Goal: Information Seeking & Learning: Learn about a topic

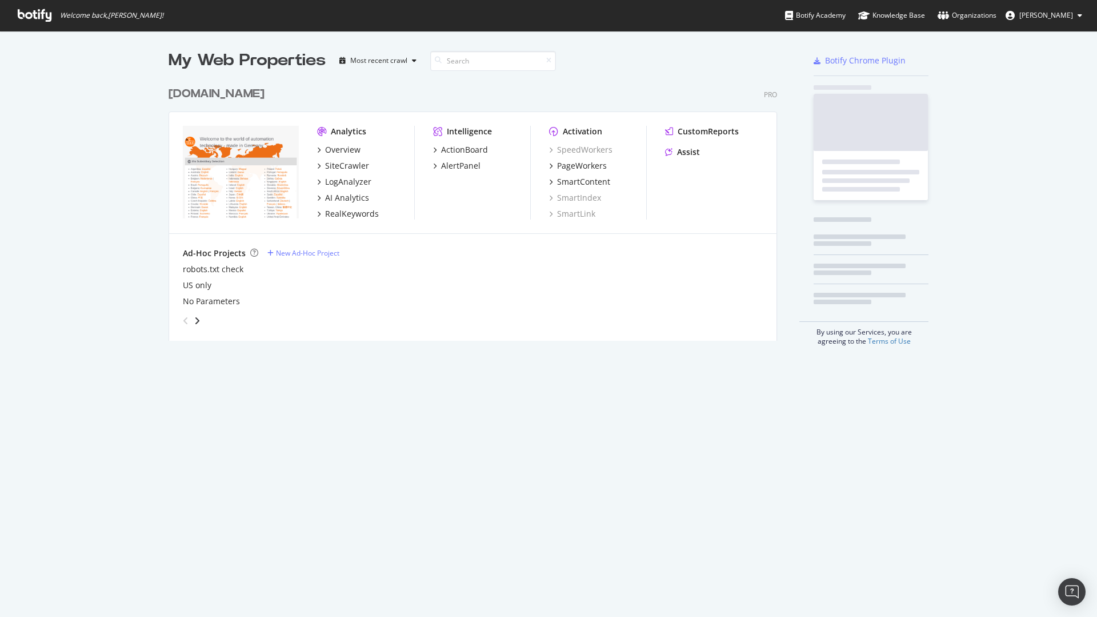
scroll to position [608, 1080]
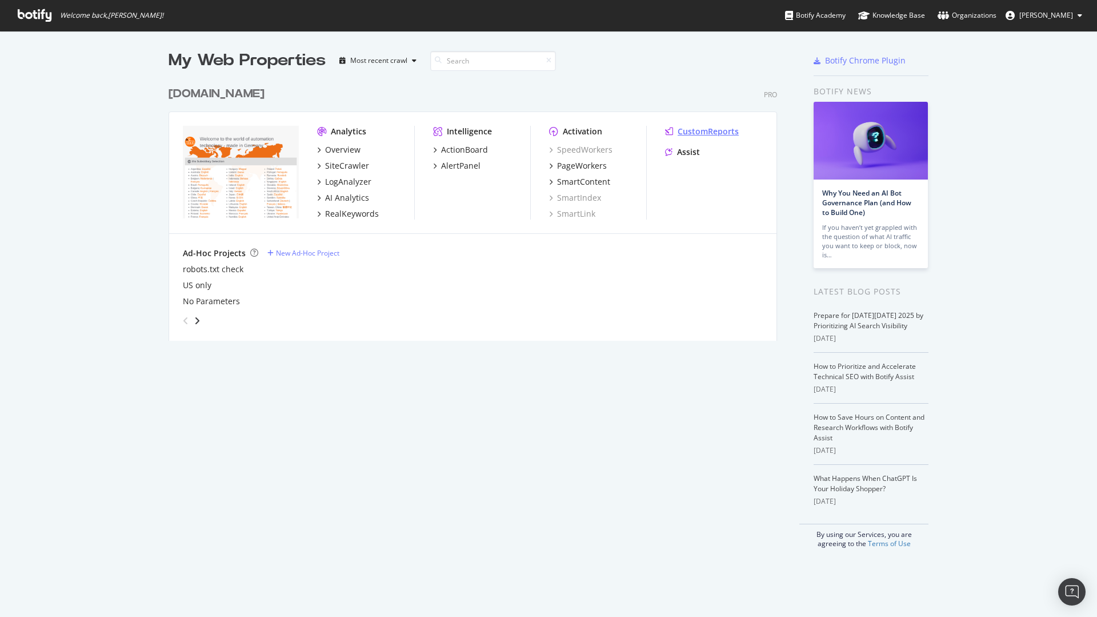
click at [682, 131] on div "CustomReports" at bounding box center [708, 131] width 61 height 11
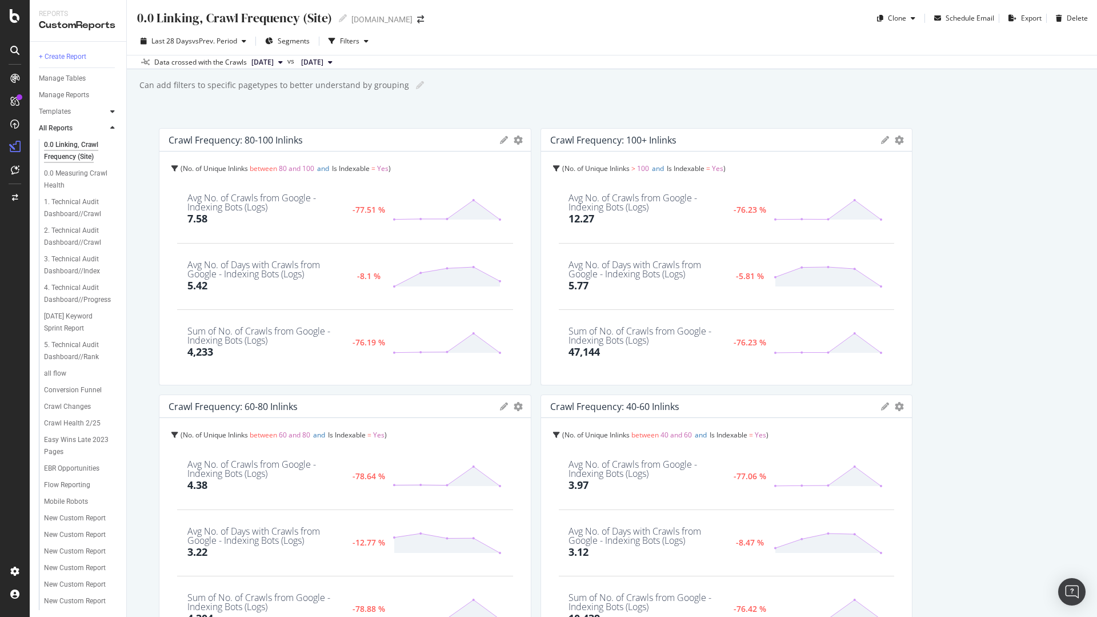
click at [112, 111] on icon at bounding box center [112, 111] width 5 height 7
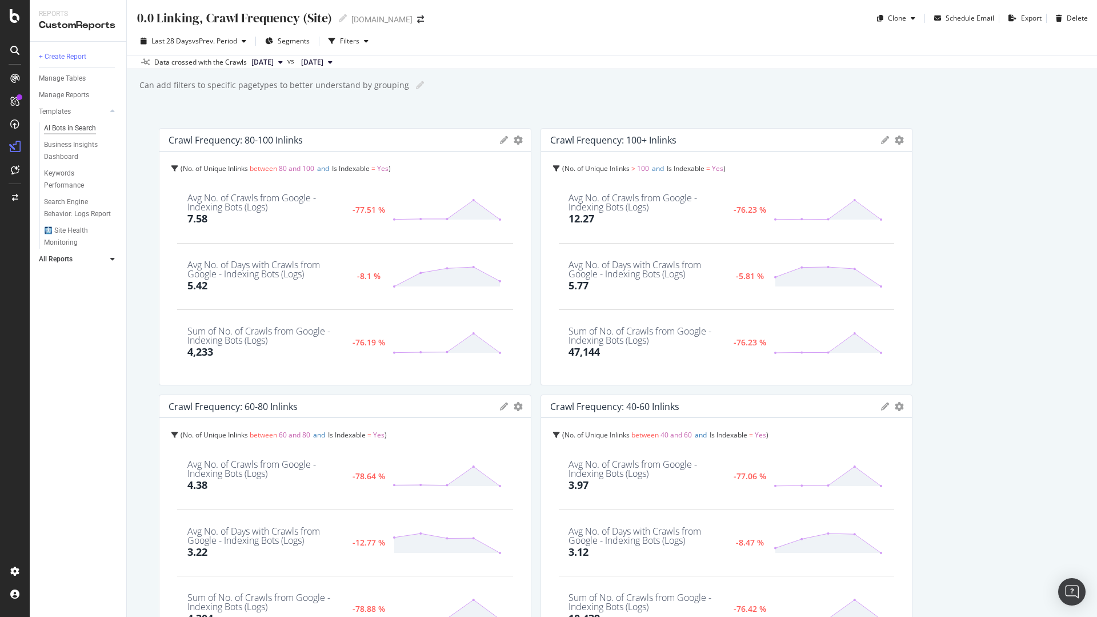
click at [82, 123] on div "AI Bots in Search" at bounding box center [70, 128] width 52 height 12
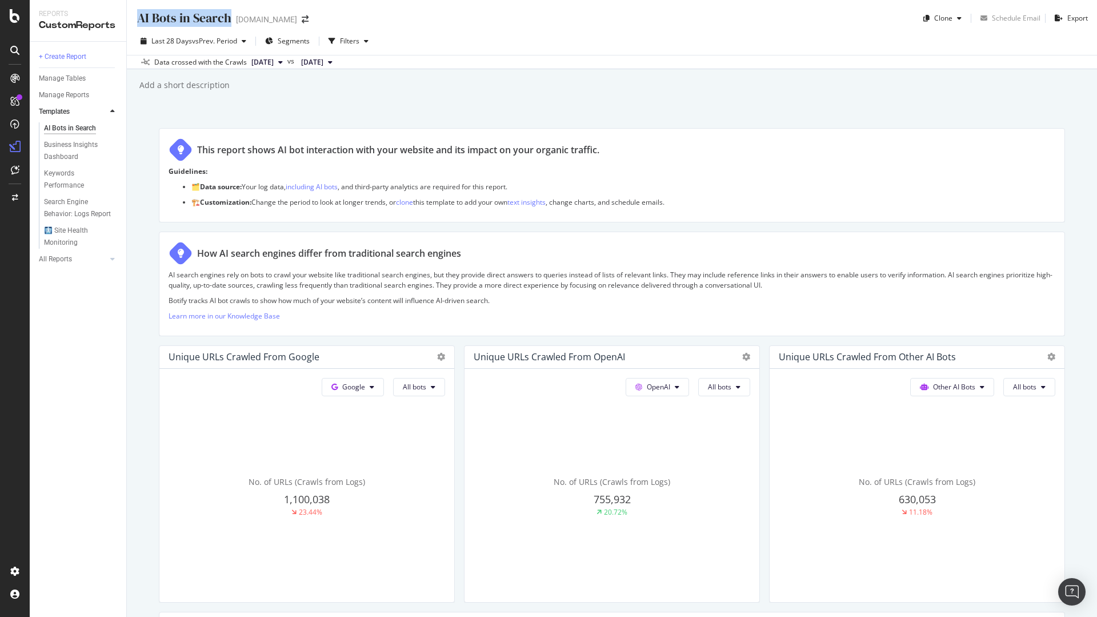
drag, startPoint x: 138, startPoint y: 15, endPoint x: 232, endPoint y: 17, distance: 93.7
click at [232, 17] on div "AI Bots in Search AI Bots in Search [DOMAIN_NAME]" at bounding box center [228, 18] width 184 height 18
click at [371, 106] on div "AI Bots in Search AI Bots in Search [DOMAIN_NAME] Clone Schedule Email Export L…" at bounding box center [612, 308] width 970 height 617
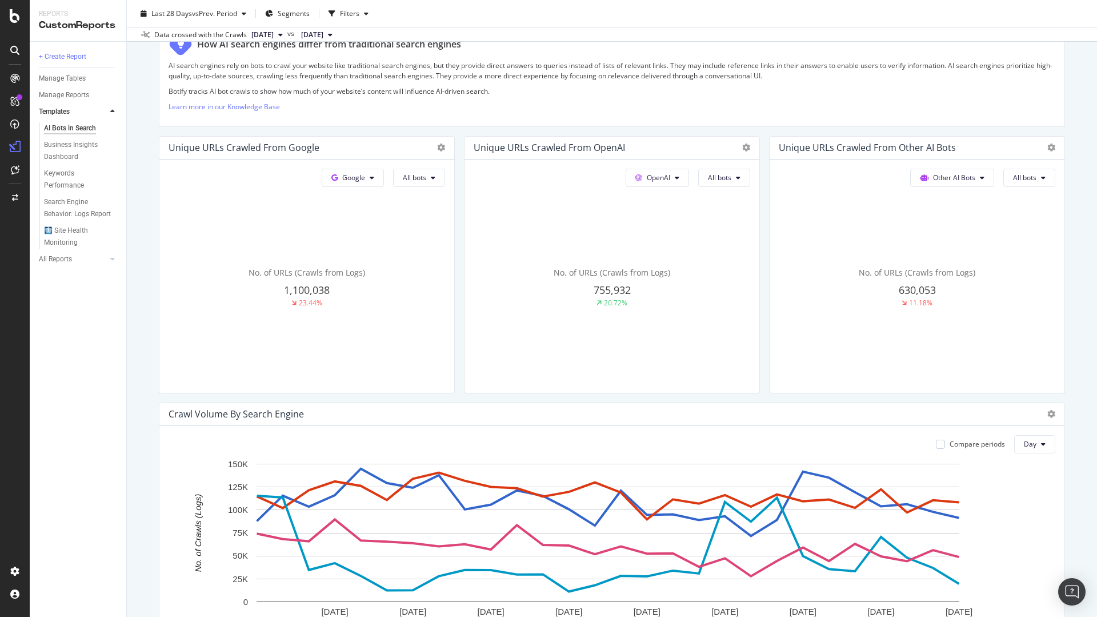
scroll to position [229, 0]
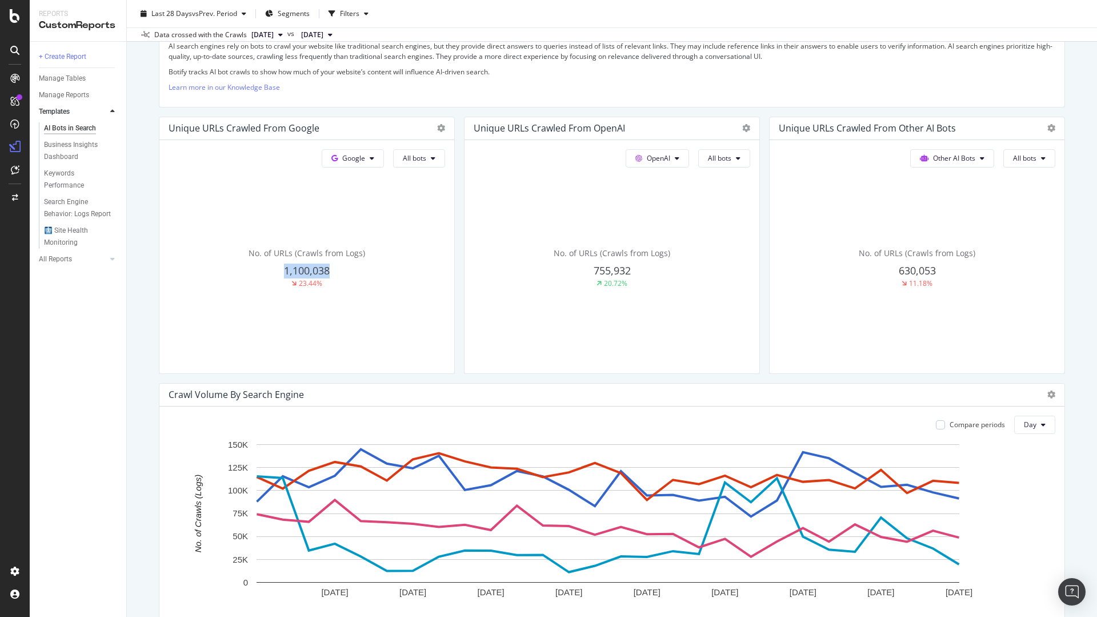
drag, startPoint x: 282, startPoint y: 269, endPoint x: 337, endPoint y: 267, distance: 54.9
click at [337, 267] on div "1,100,038" at bounding box center [307, 270] width 277 height 15
drag, startPoint x: 582, startPoint y: 271, endPoint x: 640, endPoint y: 269, distance: 57.8
click at [640, 269] on div "755,932" at bounding box center [612, 270] width 277 height 15
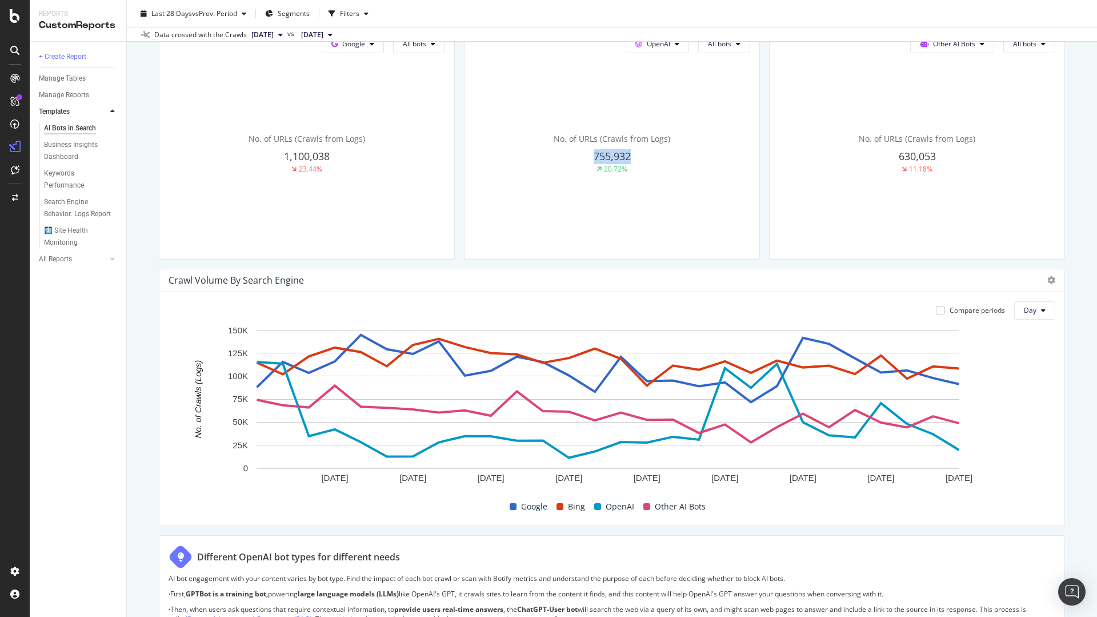
scroll to position [286, 0]
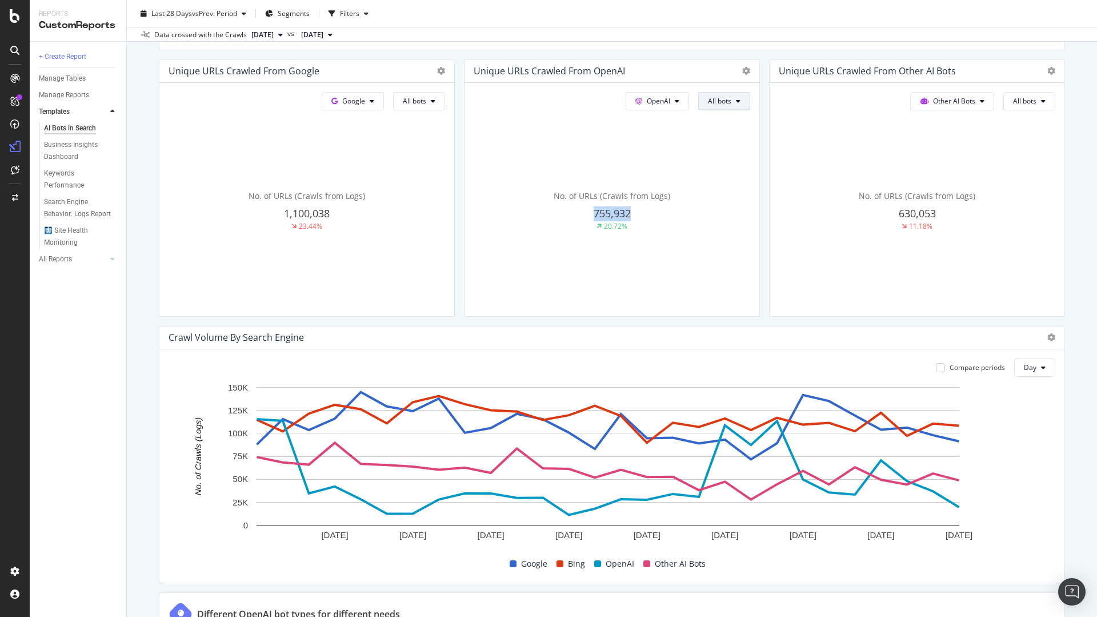
click at [719, 98] on span "All bots" at bounding box center [719, 101] width 23 height 10
click at [751, 286] on div "OpenAI All bots No. of URLs (Crawls from Logs) 755,932 20.72%" at bounding box center [612, 199] width 295 height 233
drag, startPoint x: 591, startPoint y: 66, endPoint x: 634, endPoint y: 67, distance: 42.9
click at [634, 67] on div "Unique URLs Crawled from OpenAI" at bounding box center [602, 70] width 257 height 11
click at [366, 106] on button "Google" at bounding box center [353, 101] width 62 height 18
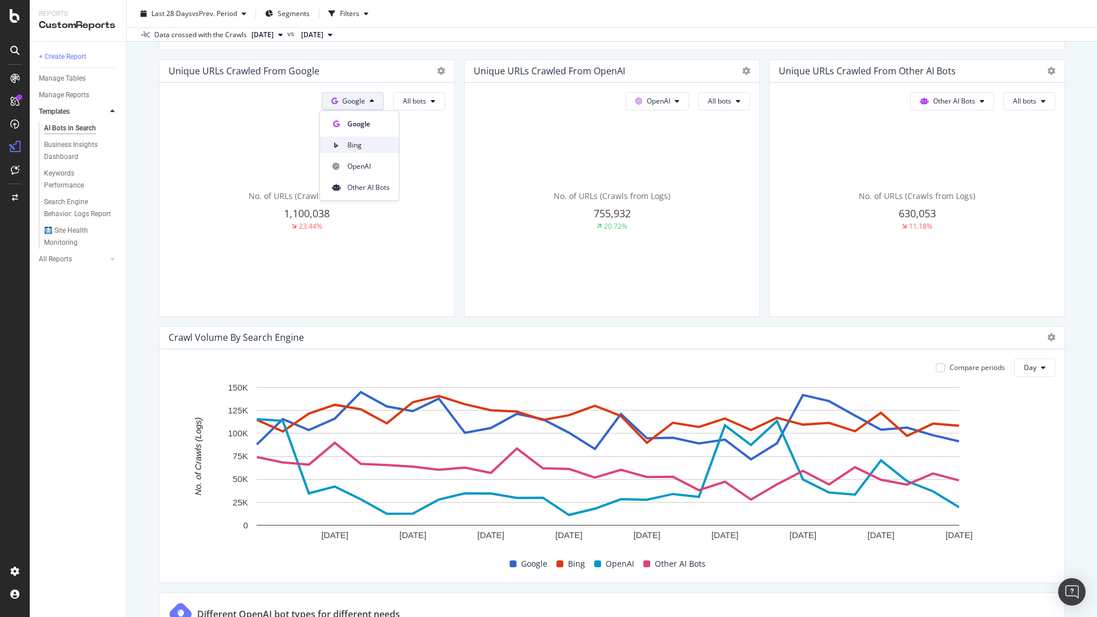
click at [365, 148] on span "Bing" at bounding box center [368, 145] width 42 height 10
drag, startPoint x: 307, startPoint y: 210, endPoint x: 354, endPoint y: 210, distance: 46.9
click at [354, 210] on div "1,353,535" at bounding box center [307, 213] width 277 height 15
click at [370, 99] on icon at bounding box center [372, 101] width 5 height 7
click at [377, 123] on span "Google" at bounding box center [376, 124] width 42 height 10
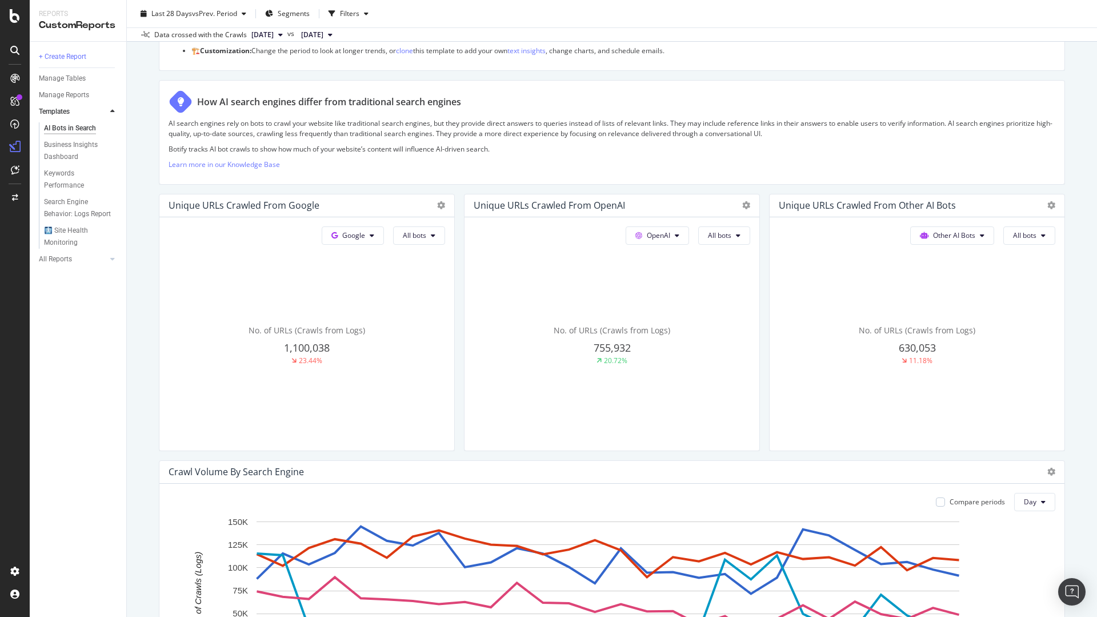
scroll to position [171, 0]
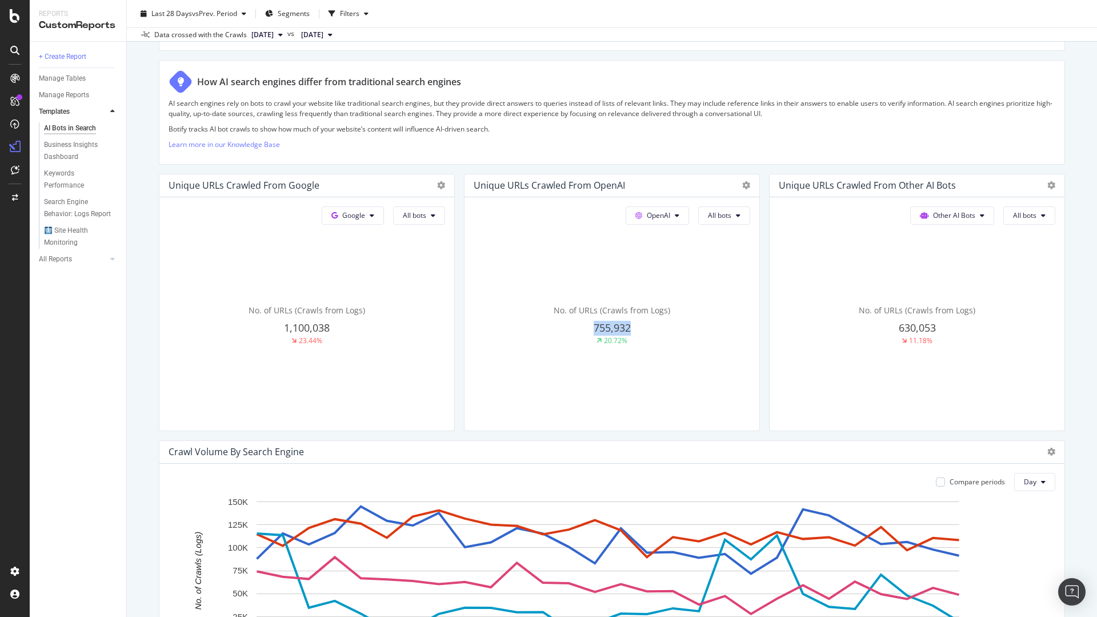
drag, startPoint x: 584, startPoint y: 327, endPoint x: 655, endPoint y: 323, distance: 71.5
click at [655, 323] on div "755,932" at bounding box center [612, 328] width 277 height 15
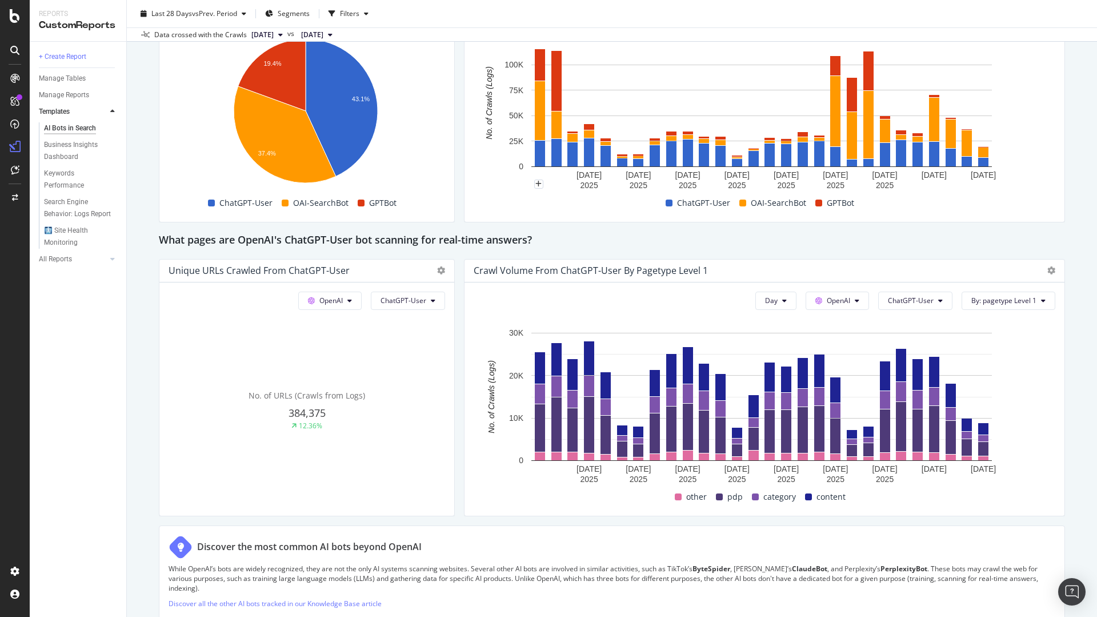
scroll to position [1086, 0]
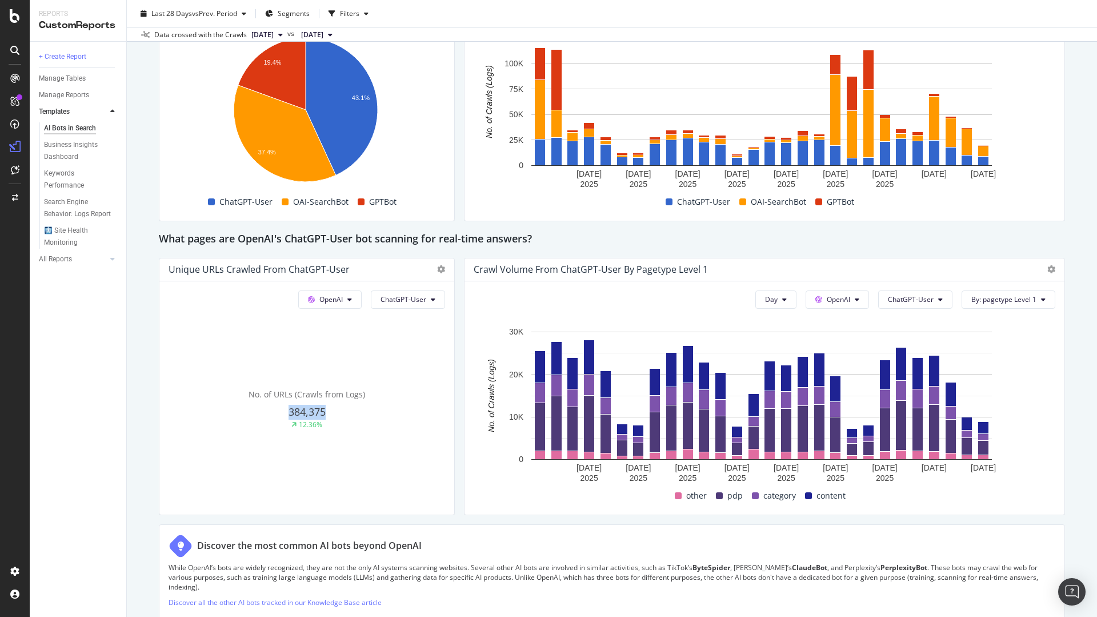
drag, startPoint x: 285, startPoint y: 414, endPoint x: 330, endPoint y: 414, distance: 45.1
click at [330, 414] on div "384,375" at bounding box center [307, 412] width 277 height 15
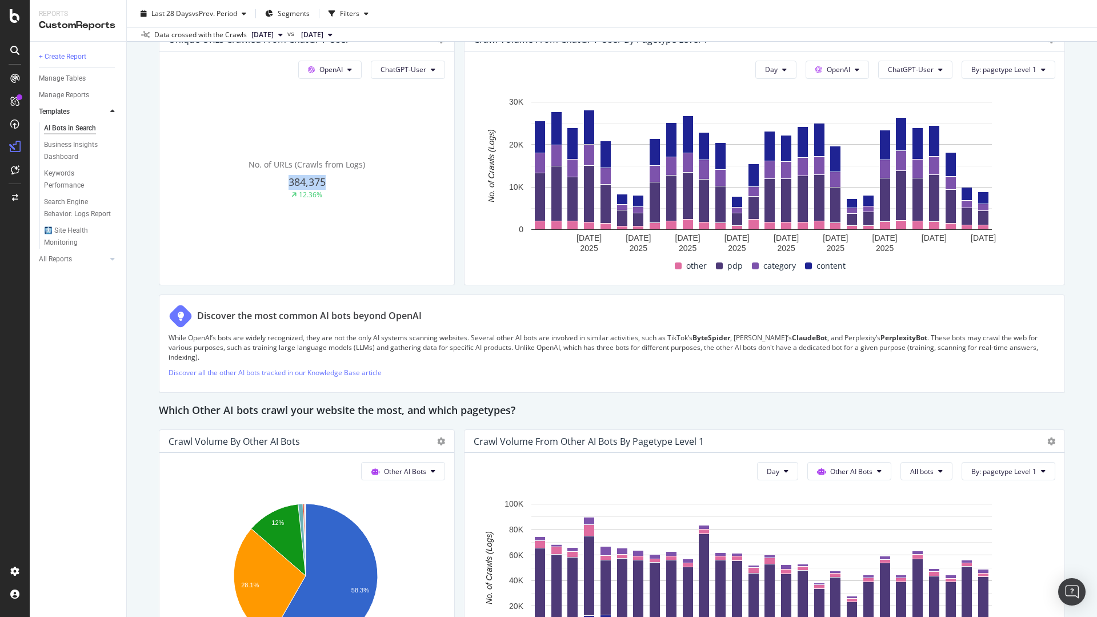
scroll to position [1486, 0]
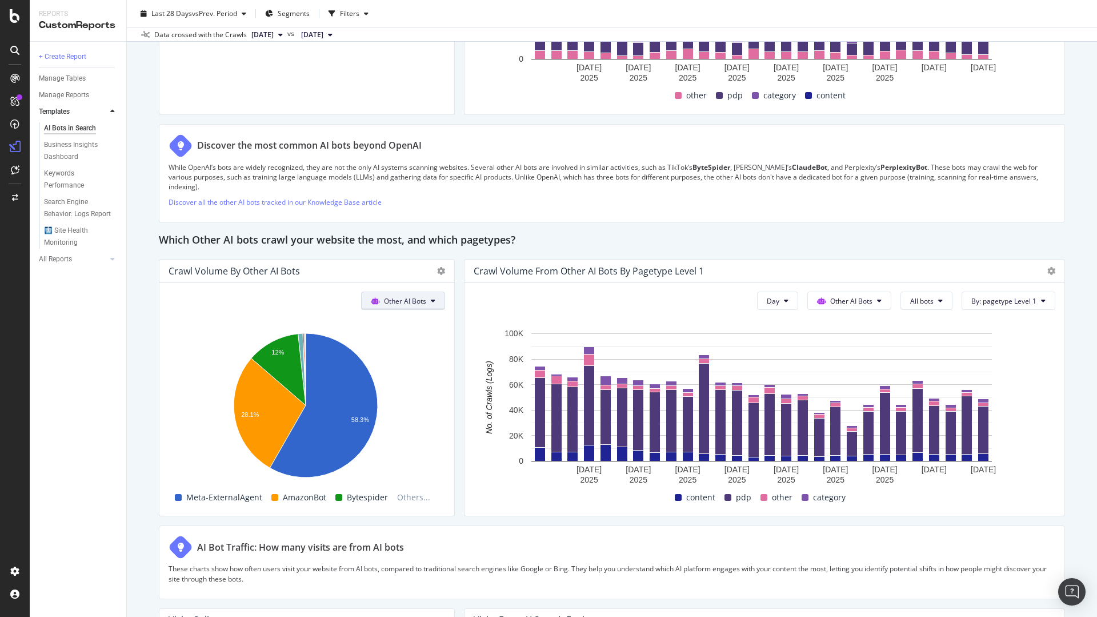
click at [412, 301] on span "Other AI Bots" at bounding box center [405, 301] width 42 height 10
click at [430, 464] on rect "A chart." at bounding box center [306, 407] width 274 height 160
click at [422, 567] on span "MistralAI-User" at bounding box center [433, 566] width 55 height 14
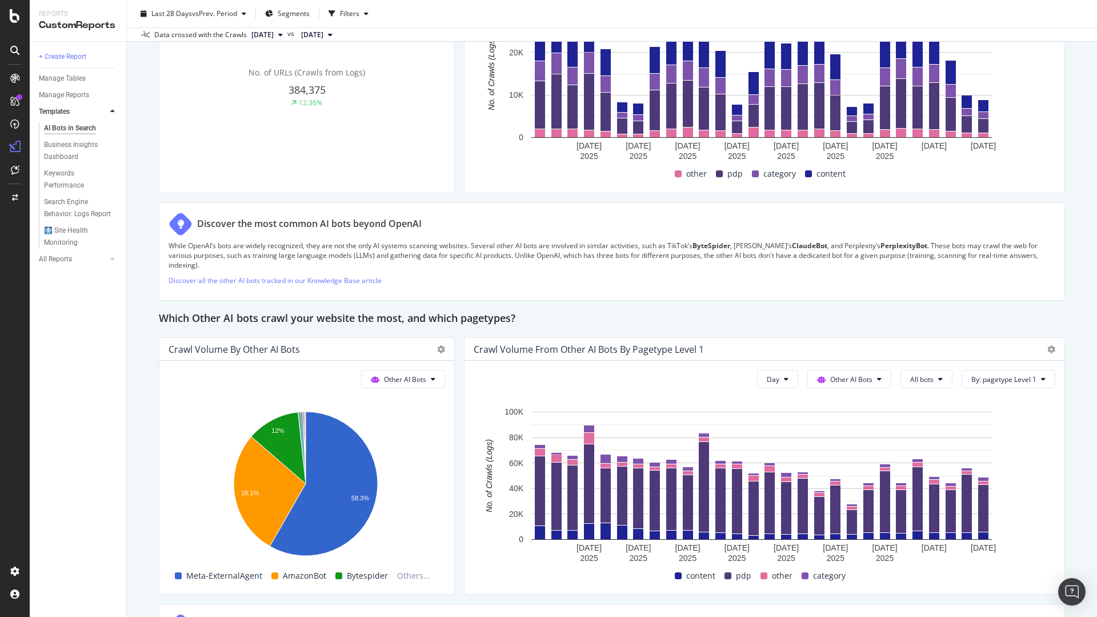
scroll to position [1371, 0]
